Goal: Contribute content

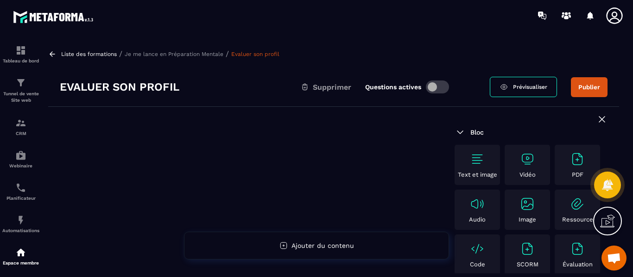
scroll to position [1715, 0]
click at [524, 166] on img at bounding box center [527, 159] width 15 height 15
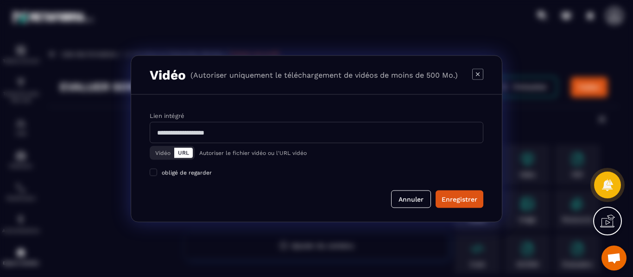
click at [161, 154] on button "Vidéo" at bounding box center [162, 153] width 23 height 10
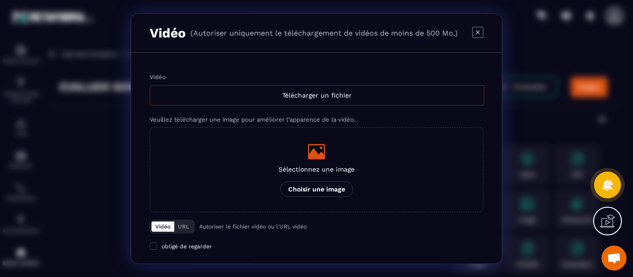
click at [305, 95] on div "Télécharger un fichier" at bounding box center [317, 95] width 334 height 20
click at [0, 0] on input "Vidéo Télécharger un fichier" at bounding box center [0, 0] width 0 height 0
click at [473, 32] on icon "Modal window" at bounding box center [477, 31] width 11 height 11
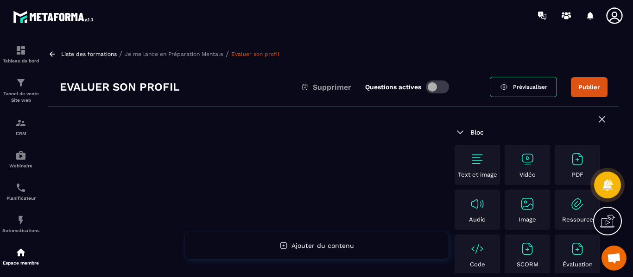
click at [184, 54] on p "Je me lance en Préparation Mentale" at bounding box center [174, 54] width 99 height 6
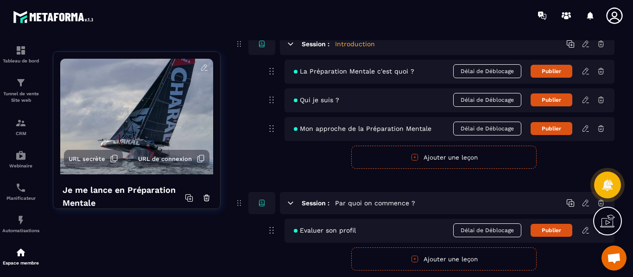
scroll to position [93, 0]
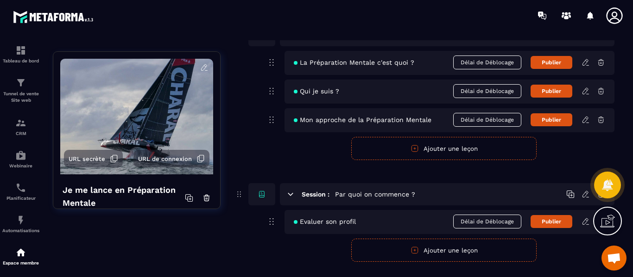
click at [586, 223] on icon at bounding box center [585, 222] width 6 height 6
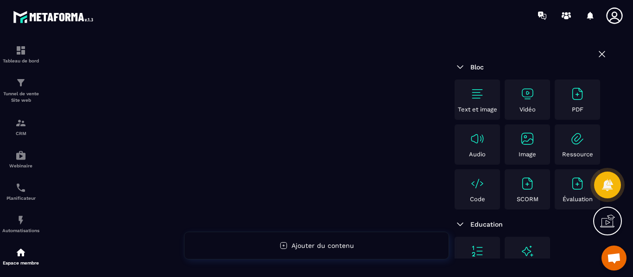
scroll to position [93, 0]
click at [577, 143] on img at bounding box center [577, 139] width 15 height 15
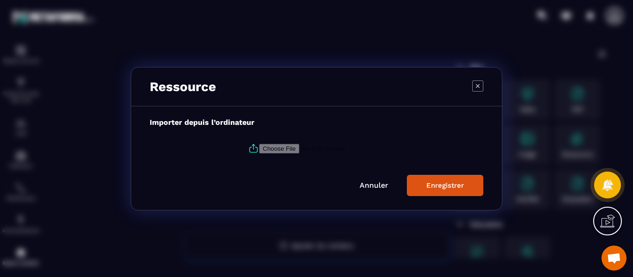
click at [280, 151] on input "Modal window" at bounding box center [322, 149] width 126 height 10
type input "**********"
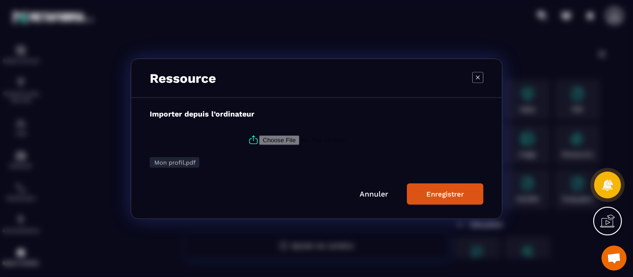
click at [448, 197] on div "Enregistrer" at bounding box center [445, 194] width 38 height 8
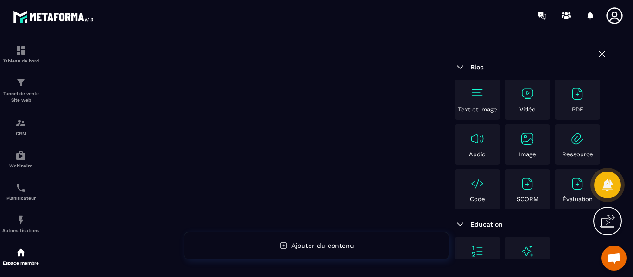
scroll to position [0, 0]
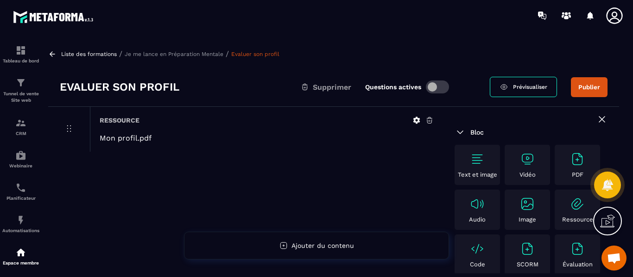
click at [519, 88] on span "Prévisualiser" at bounding box center [530, 87] width 34 height 6
click at [430, 120] on icon at bounding box center [430, 121] width 6 height 6
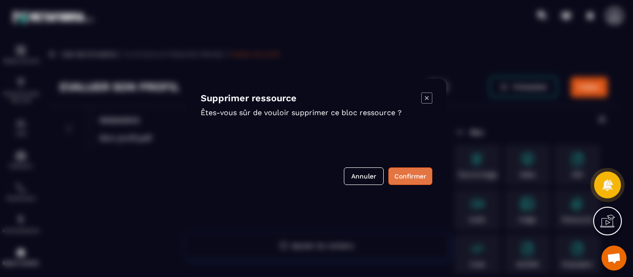
click at [407, 174] on button "Confirmer" at bounding box center [410, 177] width 44 height 18
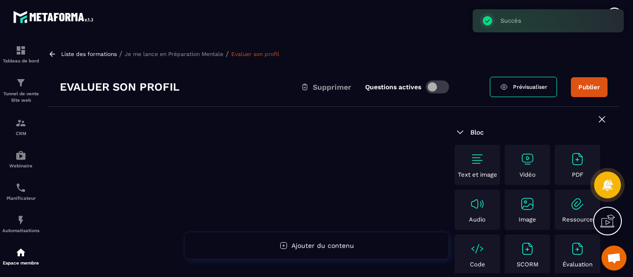
click at [576, 161] on img at bounding box center [577, 159] width 15 height 15
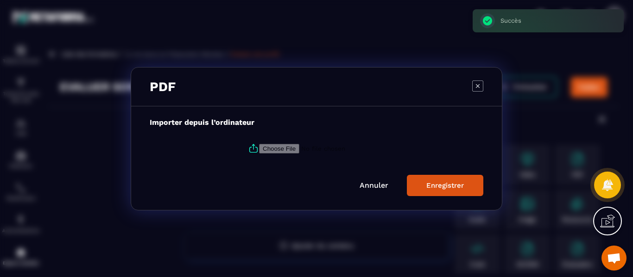
click at [287, 146] on input "Modal window" at bounding box center [322, 149] width 126 height 10
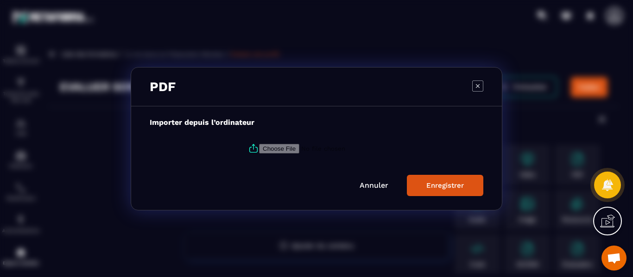
type input "**********"
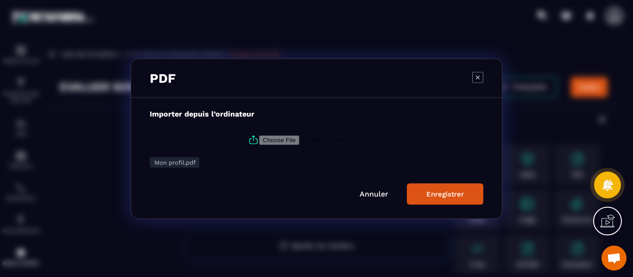
click at [435, 198] on div "Enregistrer" at bounding box center [445, 194] width 38 height 8
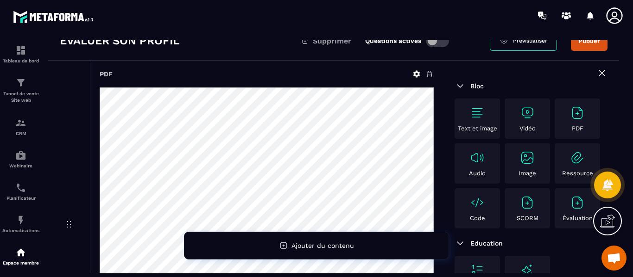
scroll to position [93, 0]
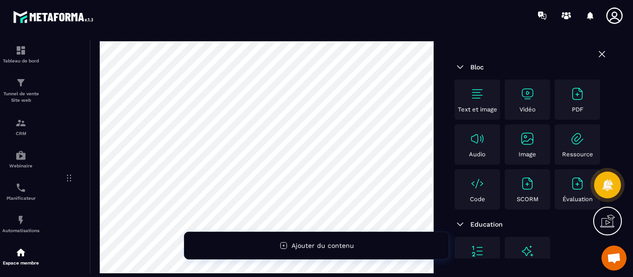
click at [402, 20] on div at bounding box center [371, 15] width 524 height 31
